Goal: Book appointment/travel/reservation

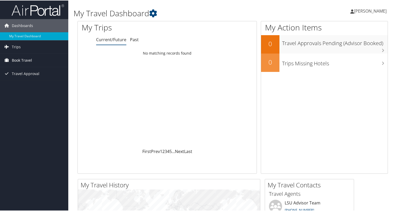
click at [30, 58] on span "Book Travel" at bounding box center [22, 59] width 20 height 13
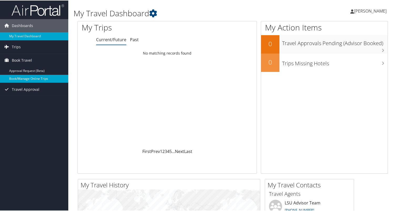
click at [29, 79] on link "Book/Manage Online Trips" at bounding box center [34, 78] width 68 height 8
